Goal: Information Seeking & Learning: Learn about a topic

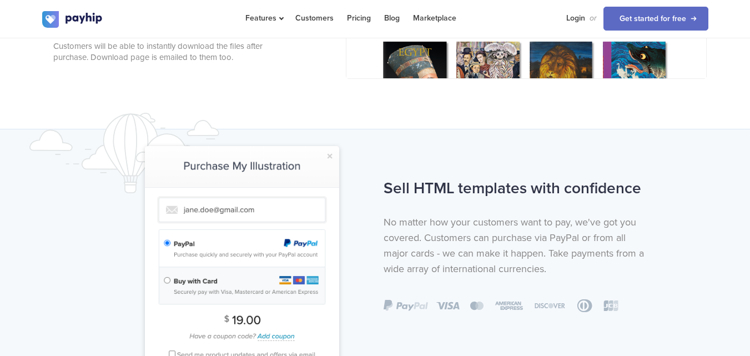
scroll to position [664, 0]
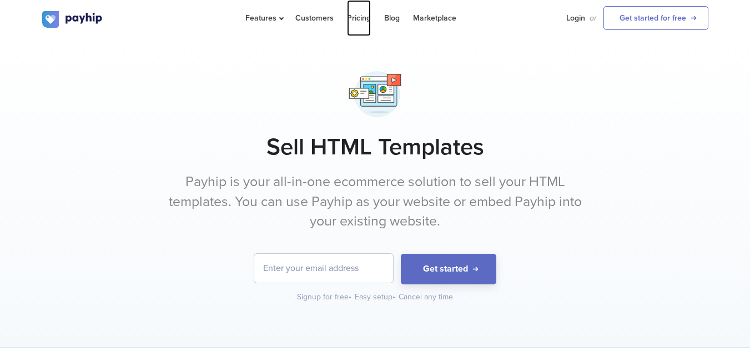
click at [360, 13] on link "Pricing" at bounding box center [359, 18] width 24 height 36
